Goal: Unclear

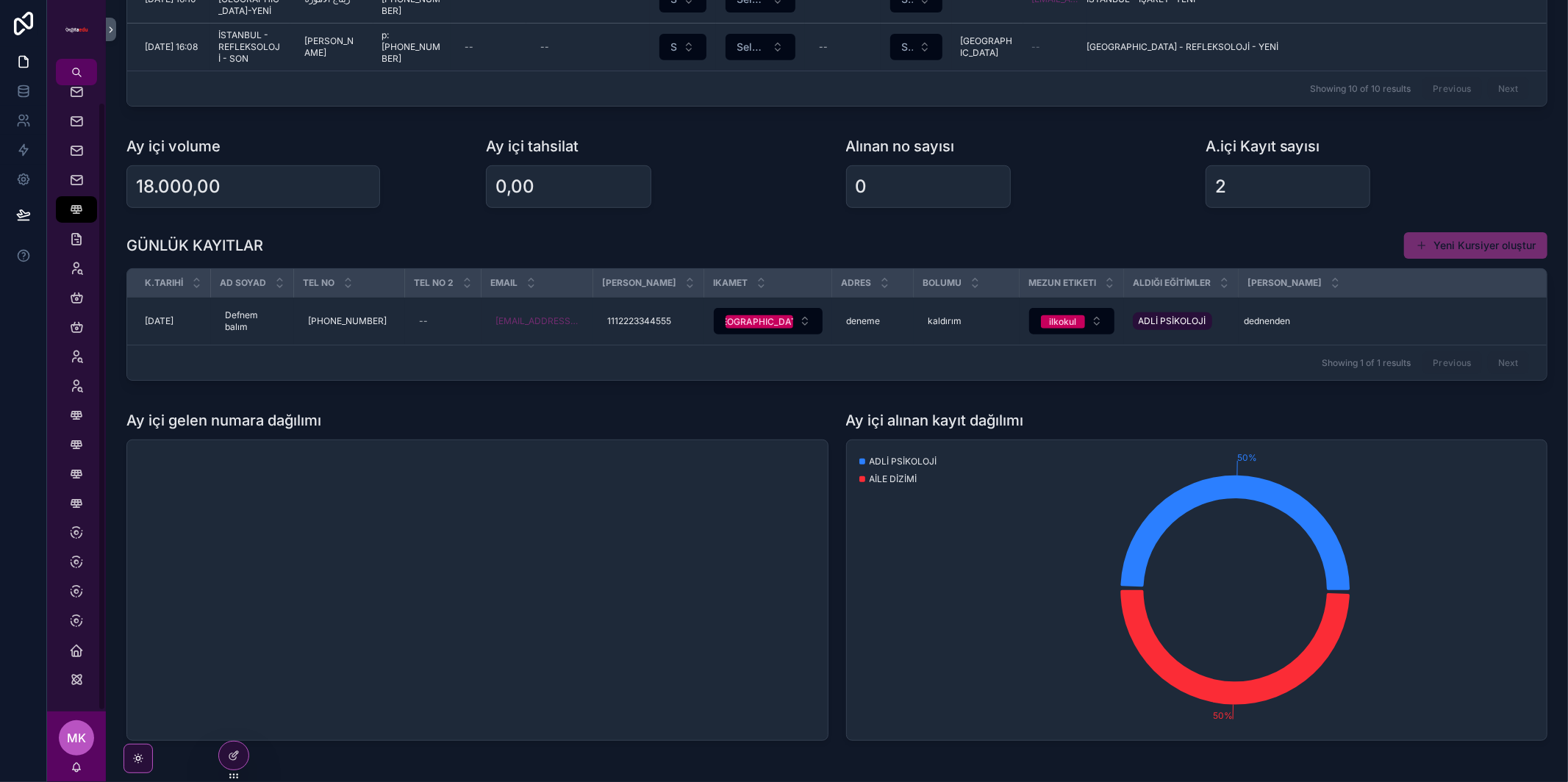
scroll to position [553, 0]
